Goal: Information Seeking & Learning: Learn about a topic

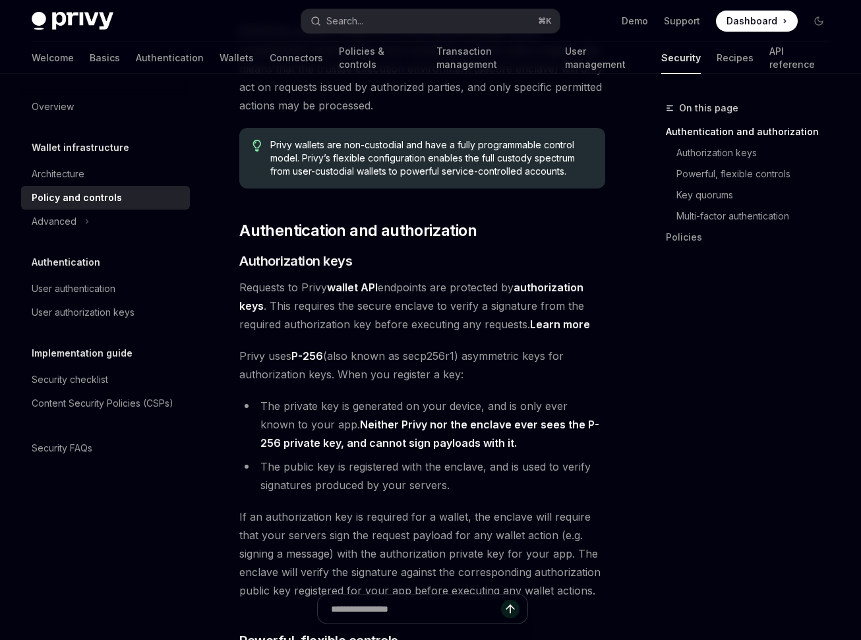
scroll to position [169, 0]
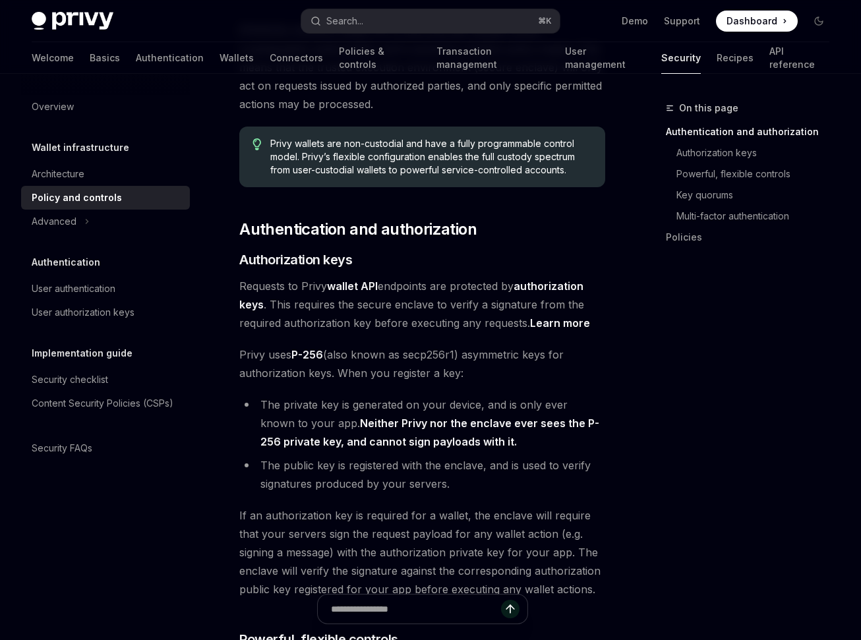
click at [559, 286] on strong "authorization keys" at bounding box center [411, 296] width 344 height 32
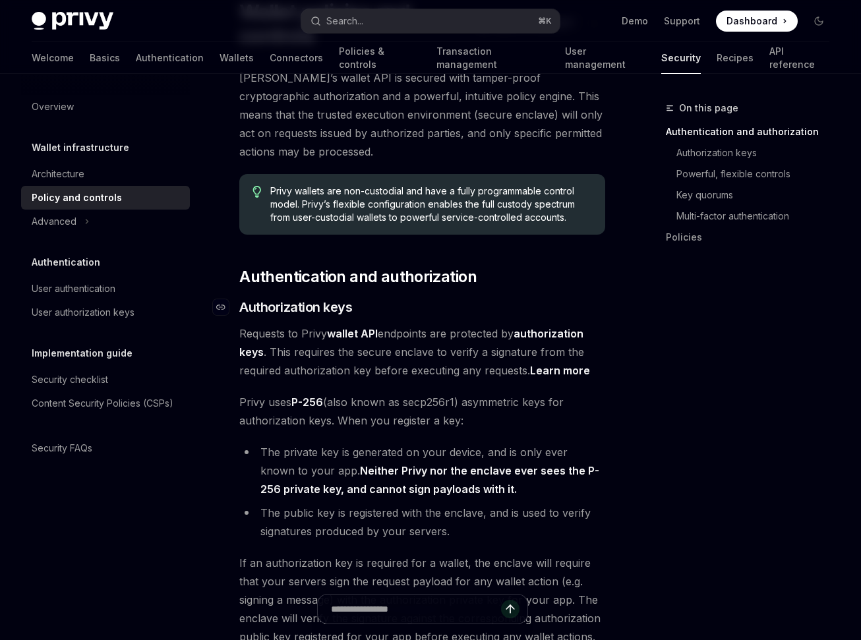
scroll to position [123, 0]
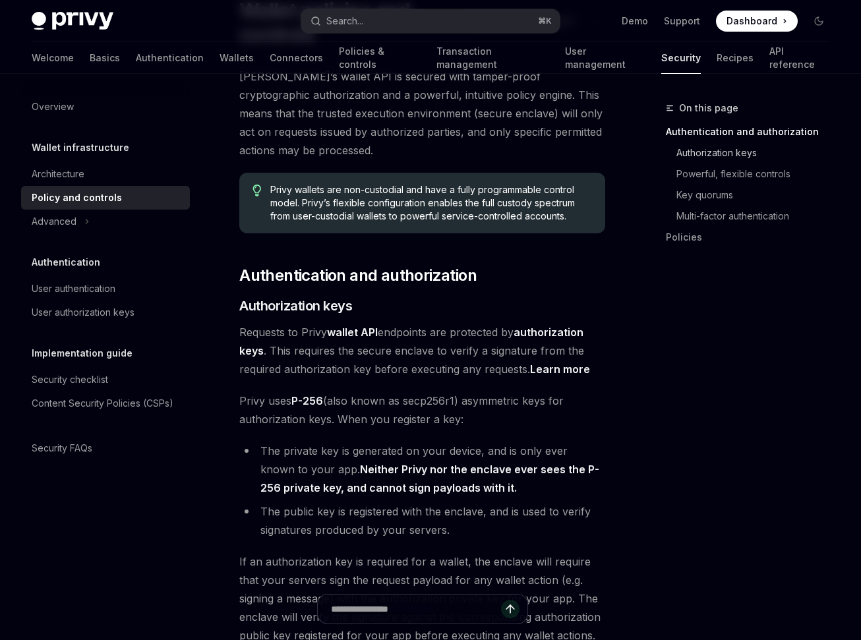
click at [725, 151] on link "Authorization keys" at bounding box center [753, 152] width 174 height 21
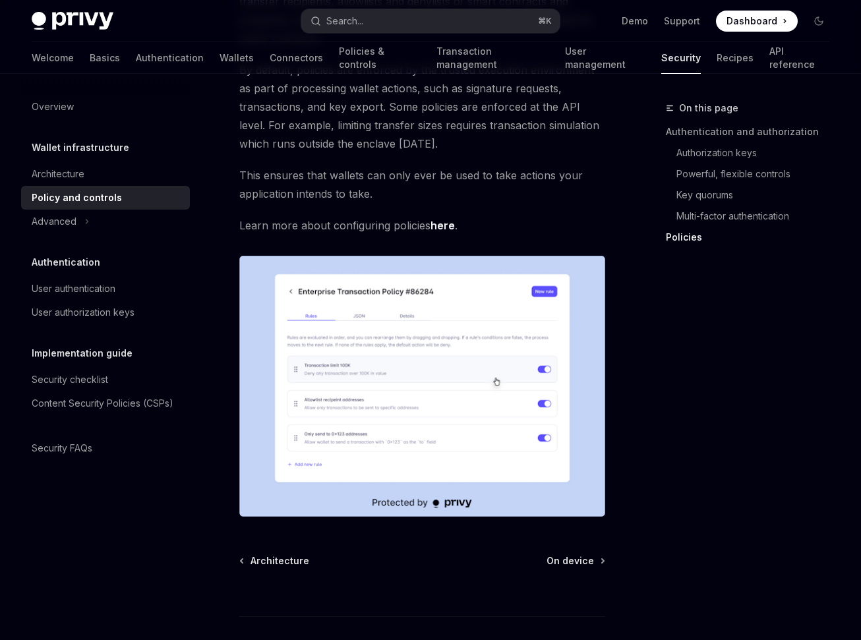
scroll to position [1784, 0]
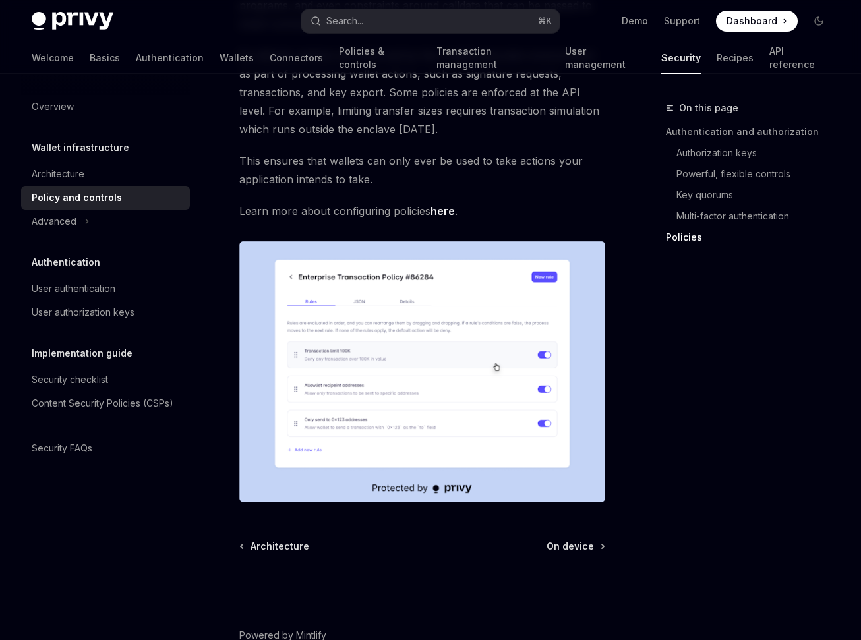
click at [445, 210] on link "here" at bounding box center [442, 211] width 24 height 14
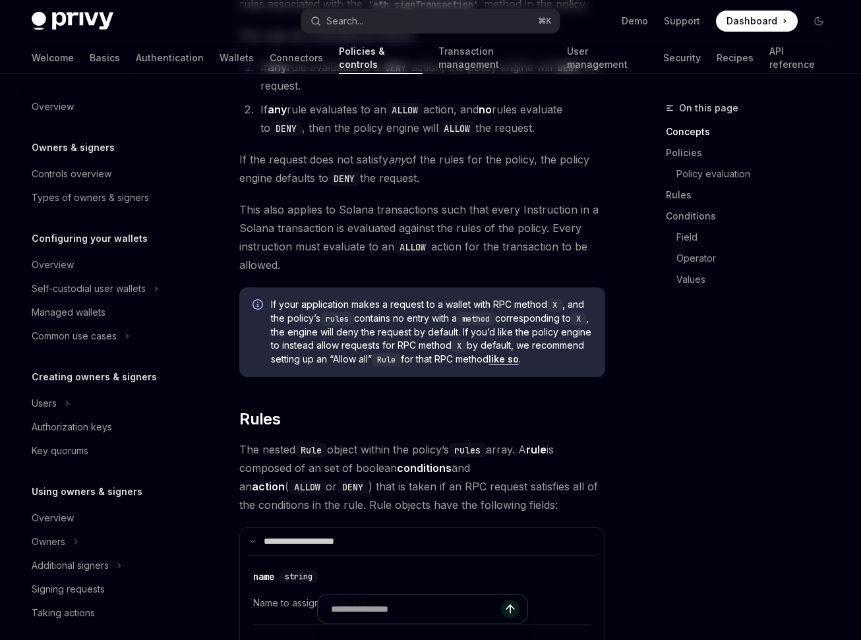
type textarea "*"
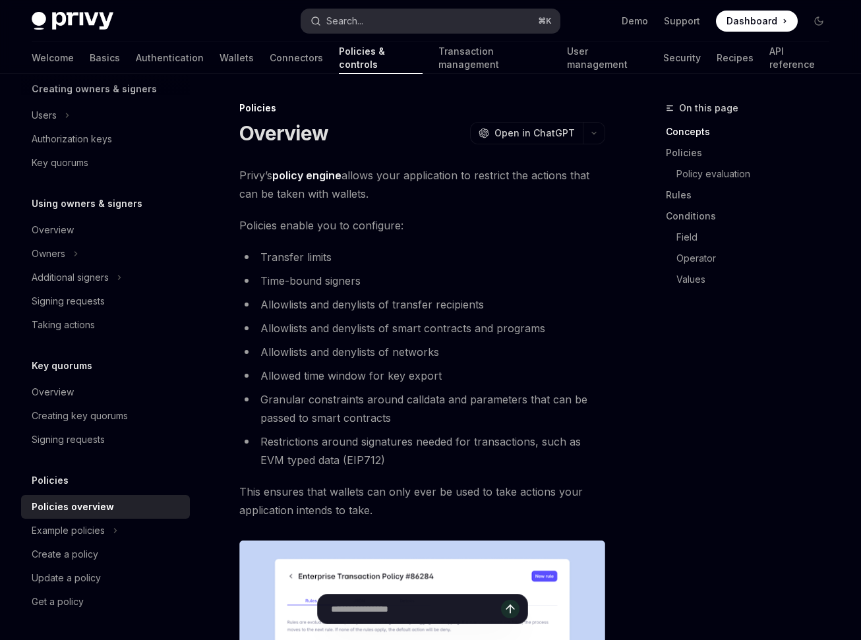
click at [384, 22] on button "Search... ⌘ K" at bounding box center [430, 21] width 259 height 24
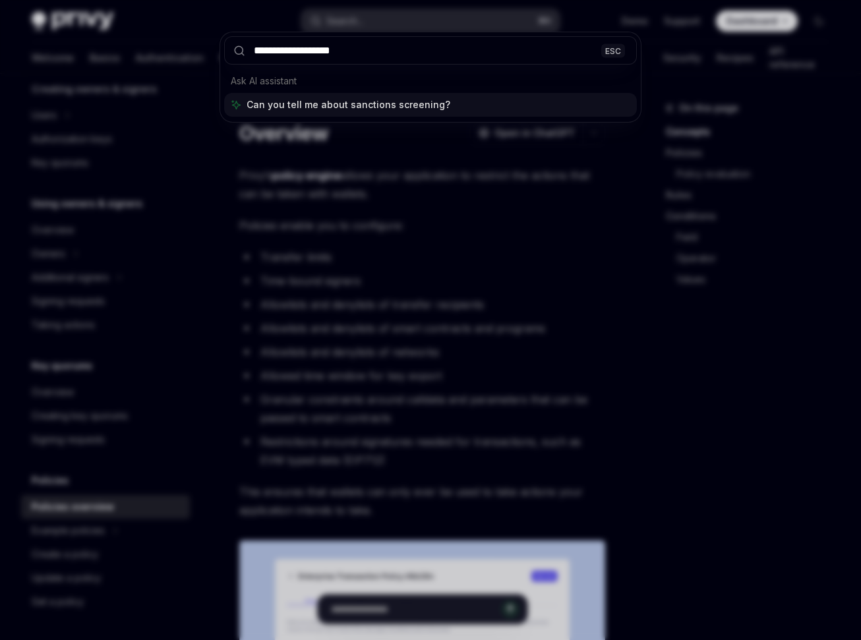
type input "**********"
type textarea "*"
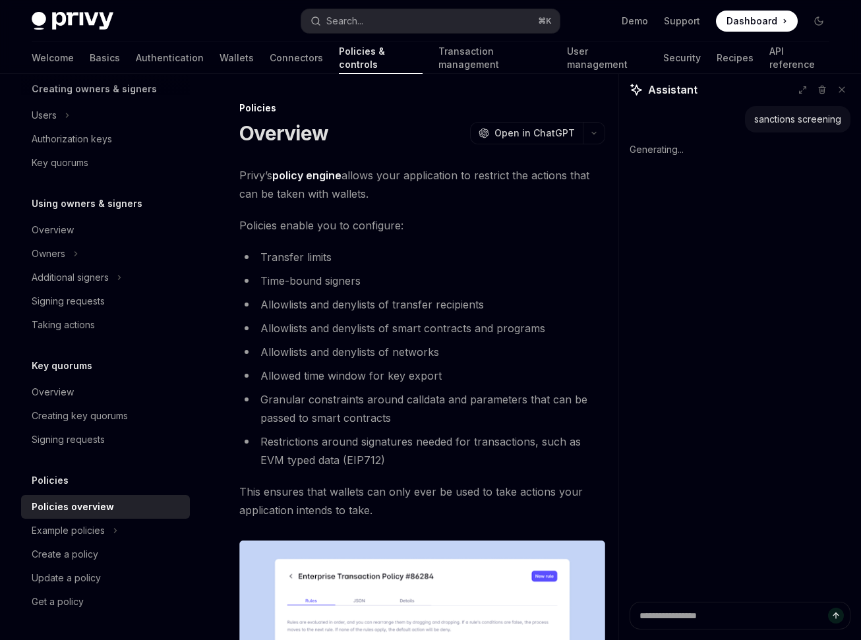
type textarea "*"
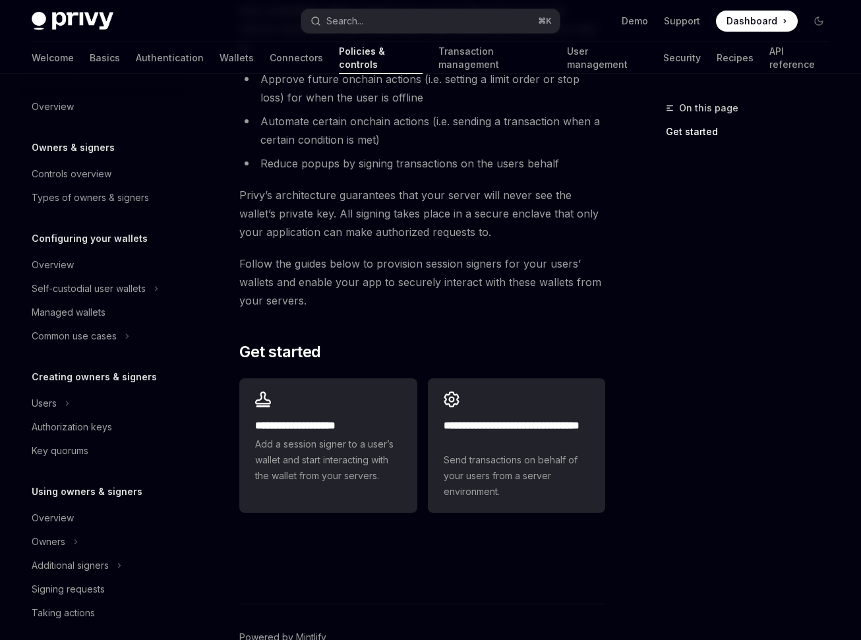
scroll to position [164, 0]
click at [220, 57] on link "Wallets" at bounding box center [237, 58] width 34 height 32
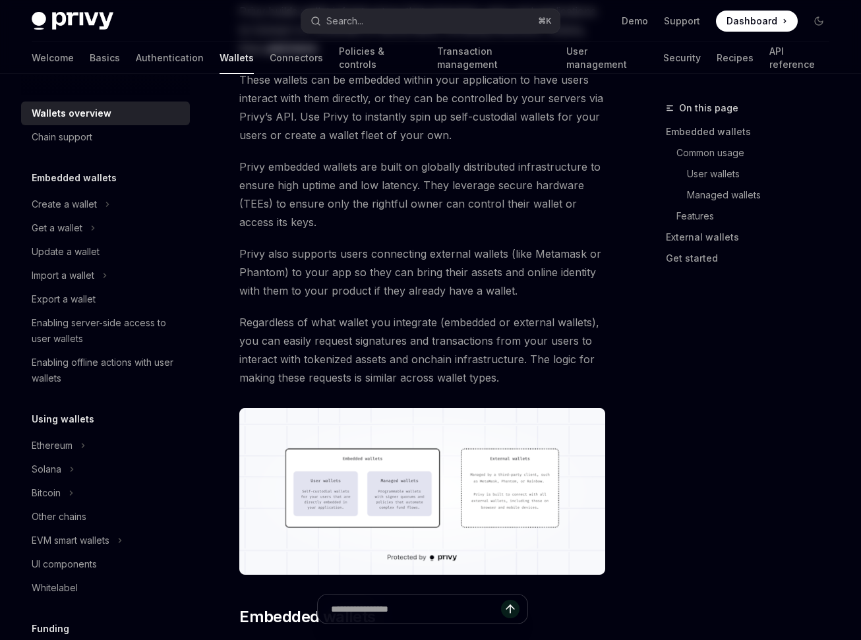
type textarea "*"
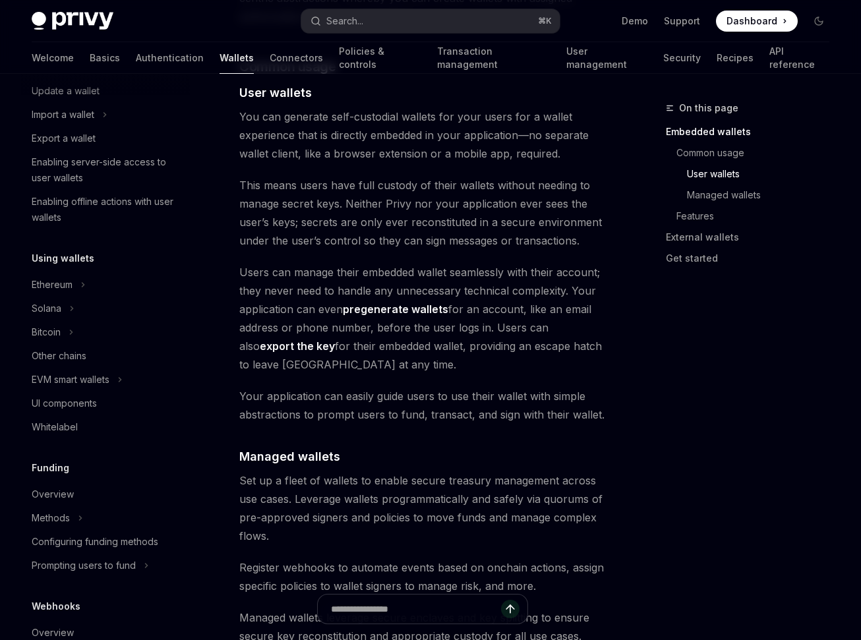
scroll to position [988, 0]
